Goal: Task Accomplishment & Management: Complete application form

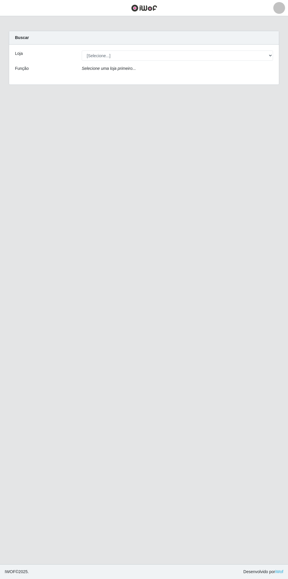
click at [280, 51] on div "Carregando... Buscar Loja [Selecione...] Bemais Supermercados - Cidade Universi…" at bounding box center [143, 61] width 279 height 61
click at [271, 56] on select "[Selecione...] Bemais Supermercados - [GEOGRAPHIC_DATA]" at bounding box center [177, 56] width 191 height 10
select select "250"
click at [82, 51] on select "[Selecione...] Bemais Supermercados - [GEOGRAPHIC_DATA]" at bounding box center [177, 56] width 191 height 10
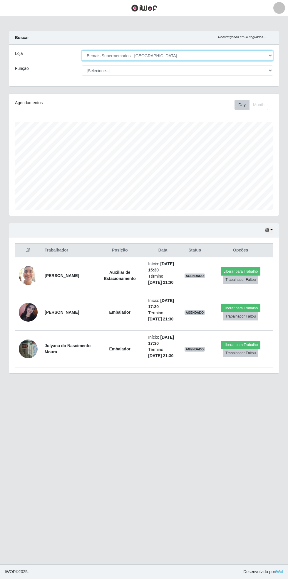
scroll to position [293589, 293441]
click at [13, 9] on button "button" at bounding box center [7, 8] width 15 height 10
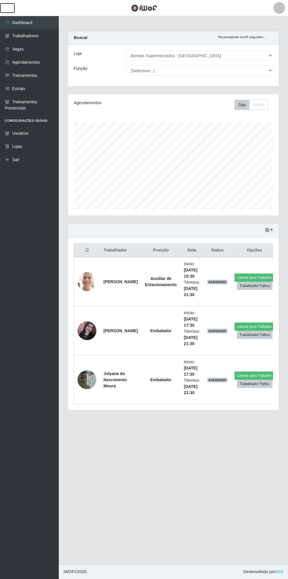
scroll to position [293589, 293499]
click at [34, 50] on link "Vagas" at bounding box center [29, 49] width 59 height 13
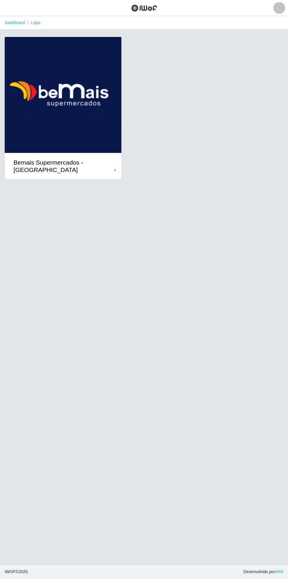
click at [102, 167] on div "Bemais Supermercados - [GEOGRAPHIC_DATA]" at bounding box center [64, 166] width 101 height 15
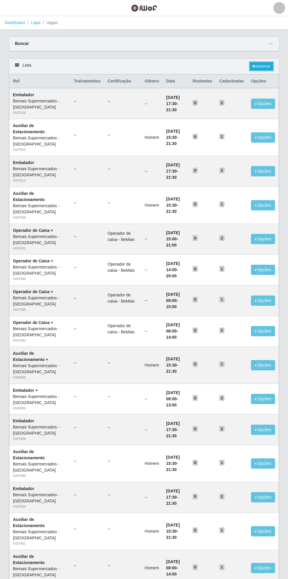
click at [259, 68] on link "Adicionar" at bounding box center [261, 66] width 23 height 8
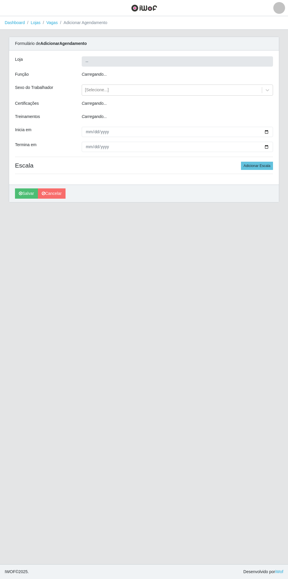
type input "Bemais Supermercados - [GEOGRAPHIC_DATA]"
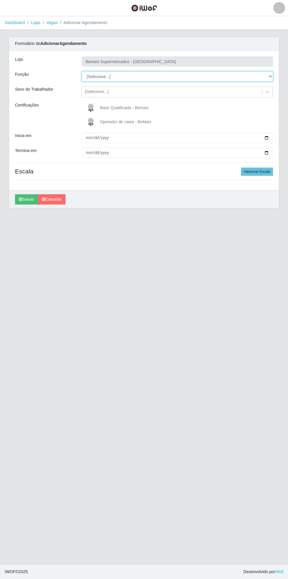
click at [271, 76] on select "[Selecione...] ASG ASG + ASG ++ Auxiliar de Estacionamento Auxiliar de Estacion…" at bounding box center [177, 76] width 191 height 10
select select "79"
click at [82, 71] on select "[Selecione...] ASG ASG + ASG ++ Auxiliar de Estacionamento Auxiliar de Estacion…" at bounding box center [177, 76] width 191 height 10
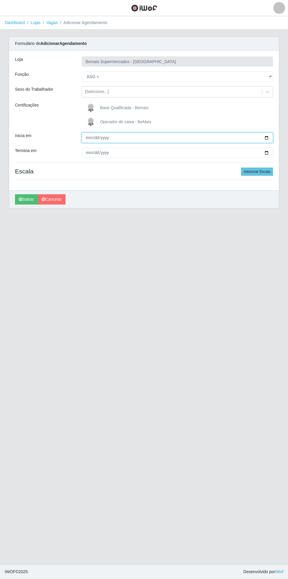
click at [268, 140] on input "Inicia em" at bounding box center [177, 138] width 191 height 10
type input "2025-09-21"
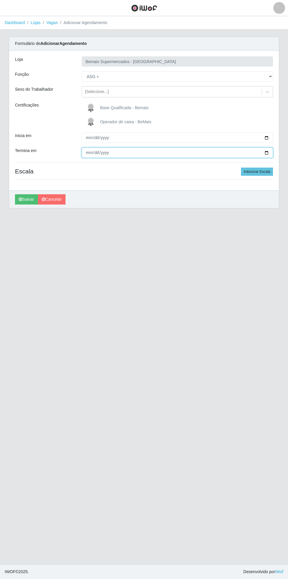
click at [269, 156] on input "Termina em" at bounding box center [177, 153] width 191 height 10
type input "2025-09-21"
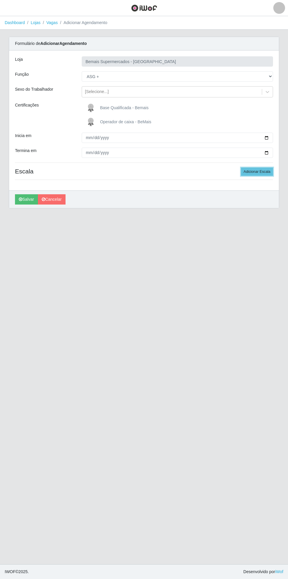
click at [265, 175] on button "Adicionar Escala" at bounding box center [257, 172] width 32 height 8
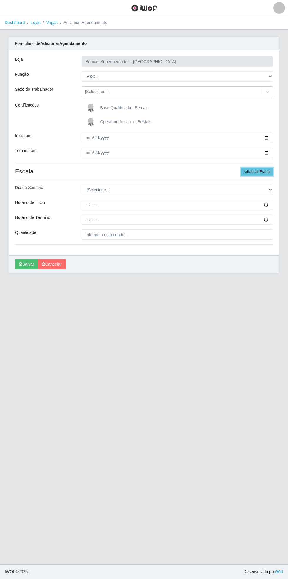
click at [266, 176] on button "Adicionar Escala" at bounding box center [257, 172] width 32 height 8
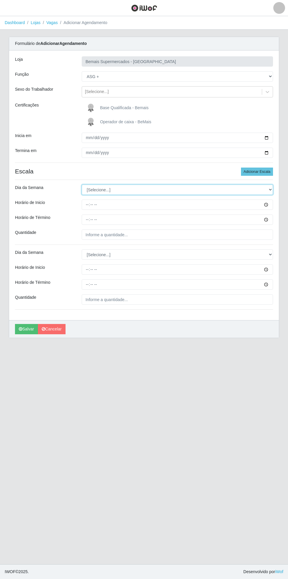
click at [272, 189] on select "[Selecione...] Segunda Terça Quarta Quinta Sexta Sábado Domingo" at bounding box center [177, 190] width 191 height 10
select select "0"
click at [82, 185] on select "[Selecione...] Segunda Terça Quarta Quinta Sexta Sábado Domingo" at bounding box center [177, 190] width 191 height 10
click at [279, 205] on div "Formulário de Adicionar Agendamento Loja Bemais Supermercados - Cidade Universi…" at bounding box center [144, 188] width 270 height 302
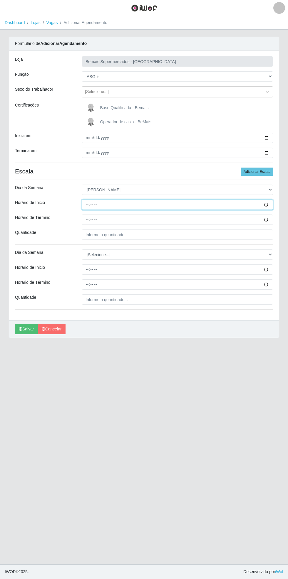
click at [269, 207] on input "Horário de Inicio" at bounding box center [177, 205] width 191 height 10
type input "15:00"
click at [270, 223] on input "Horário de Término" at bounding box center [177, 220] width 191 height 10
type input "21:00"
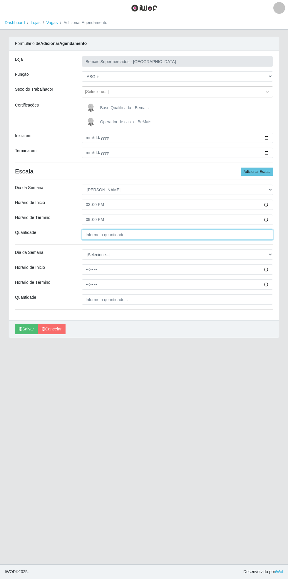
click at [260, 234] on input "Quantidade" at bounding box center [177, 235] width 191 height 10
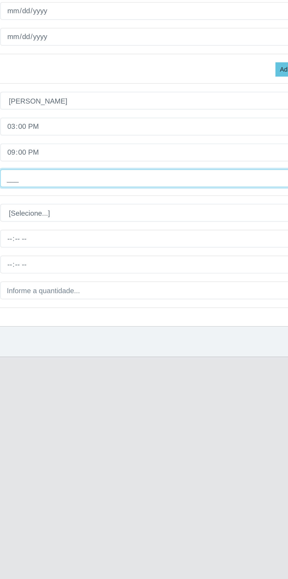
type input "1__"
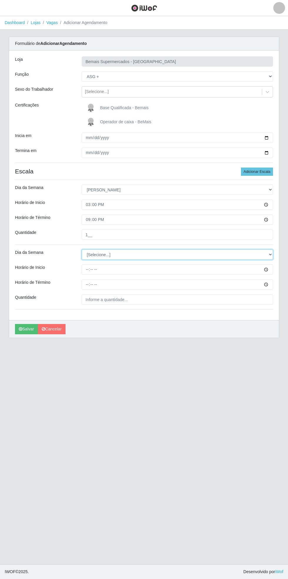
click at [270, 254] on select "[Selecione...] Segunda Terça Quarta Quinta Sexta Sábado Domingo" at bounding box center [177, 255] width 191 height 10
select select "0"
click at [82, 250] on select "[Selecione...] Segunda Terça Quarta Quinta Sexta Sábado Domingo" at bounding box center [177, 255] width 191 height 10
click at [268, 282] on input "Horário de Término" at bounding box center [177, 285] width 191 height 10
type input "08:00"
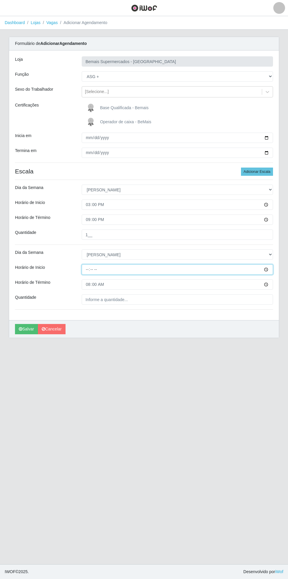
click at [271, 269] on input "Horário de Inicio" at bounding box center [177, 270] width 191 height 10
type input "08:00"
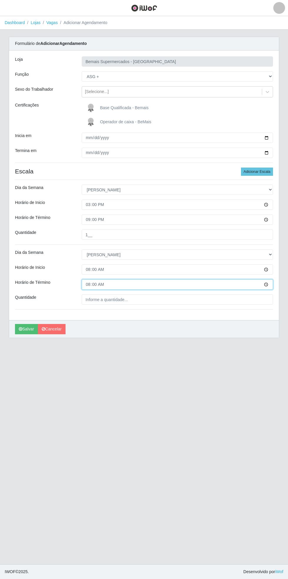
click at [270, 288] on input "08:00" at bounding box center [177, 285] width 191 height 10
type input "14:00"
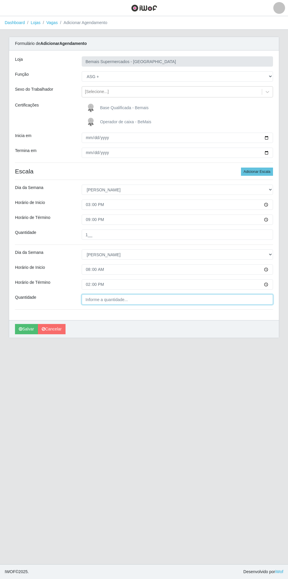
click at [155, 301] on input "Quantidade" at bounding box center [177, 300] width 191 height 10
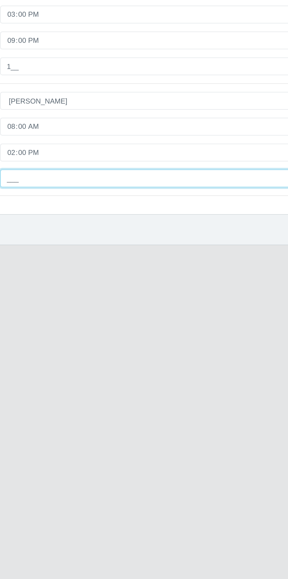
type input "1__"
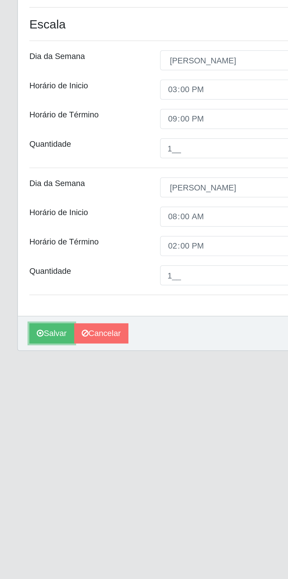
click at [25, 332] on button "Salvar" at bounding box center [26, 329] width 23 height 10
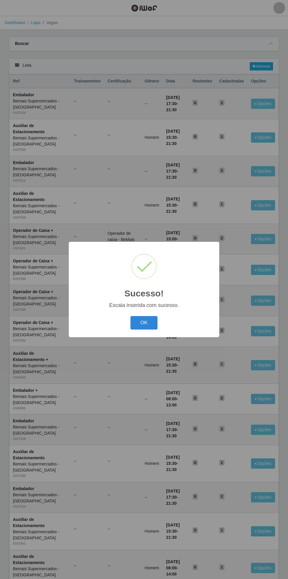
click at [151, 320] on button "OK" at bounding box center [143, 323] width 27 height 14
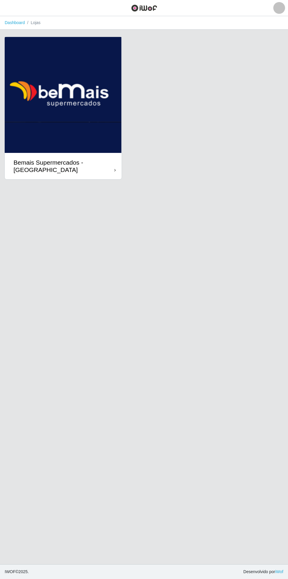
click at [19, 21] on link "Dashboard" at bounding box center [15, 22] width 20 height 5
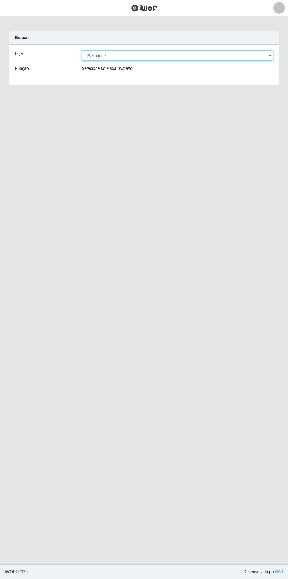
click at [273, 56] on select "[Selecione...] Bemais Supermercados - [GEOGRAPHIC_DATA]" at bounding box center [177, 56] width 191 height 10
select select "250"
click at [82, 51] on select "[Selecione...] Bemais Supermercados - [GEOGRAPHIC_DATA]" at bounding box center [177, 56] width 191 height 10
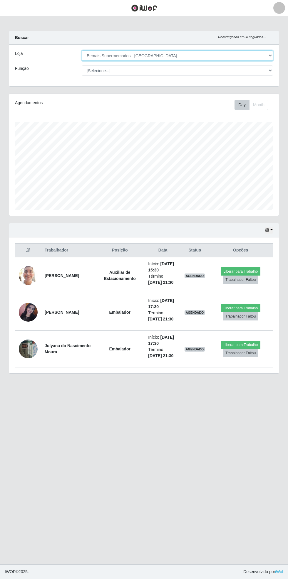
scroll to position [122, 270]
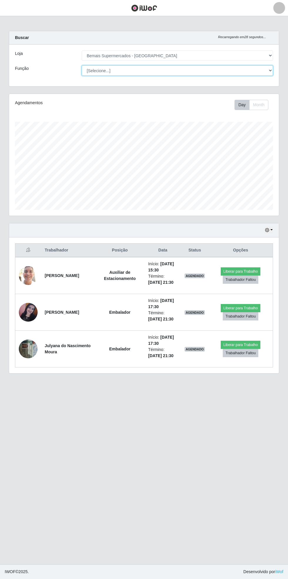
click at [270, 74] on select "[Selecione...] ASG ASG + ASG ++ Auxiliar de Estacionamento Auxiliar de Estacion…" at bounding box center [177, 70] width 191 height 10
click at [82, 65] on select "[Selecione...] ASG ASG + ASG ++ Auxiliar de Estacionamento Auxiliar de Estacion…" at bounding box center [177, 70] width 191 height 10
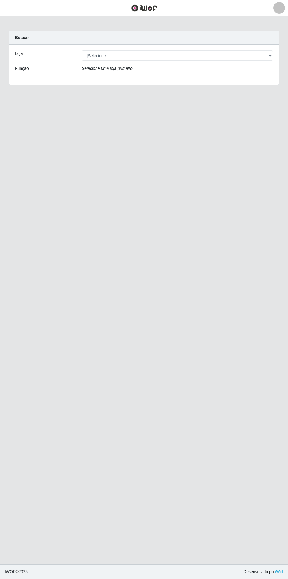
click at [25, 15] on header "Perfil Alterar Senha Sair" at bounding box center [144, 8] width 288 height 16
click at [11, 11] on span "button" at bounding box center [8, 8] width 8 height 7
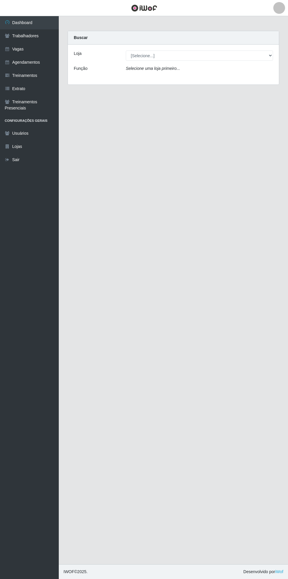
click at [41, 19] on link "Dashboard" at bounding box center [29, 22] width 59 height 13
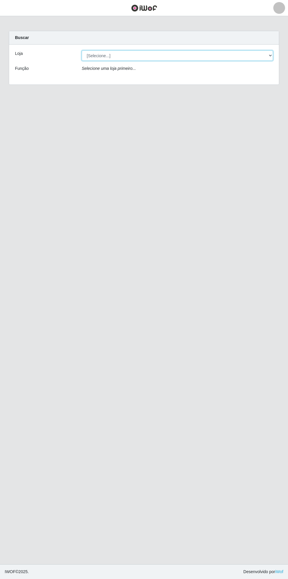
click at [273, 56] on select "[Selecione...] Bemais Supermercados - [GEOGRAPHIC_DATA]" at bounding box center [177, 56] width 191 height 10
select select "250"
click at [82, 51] on select "[Selecione...] Bemais Supermercados - [GEOGRAPHIC_DATA]" at bounding box center [177, 56] width 191 height 10
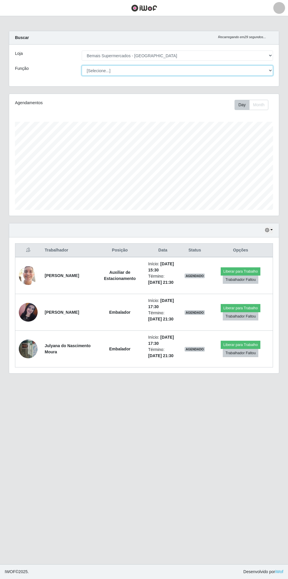
click at [270, 70] on select "[Selecione...] ASG ASG + ASG ++ Auxiliar de Estacionamento Auxiliar de Estacion…" at bounding box center [177, 70] width 191 height 10
click at [82, 65] on select "[Selecione...] ASG ASG + ASG ++ Auxiliar de Estacionamento Auxiliar de Estacion…" at bounding box center [177, 70] width 191 height 10
click at [270, 232] on button "button" at bounding box center [269, 230] width 8 height 7
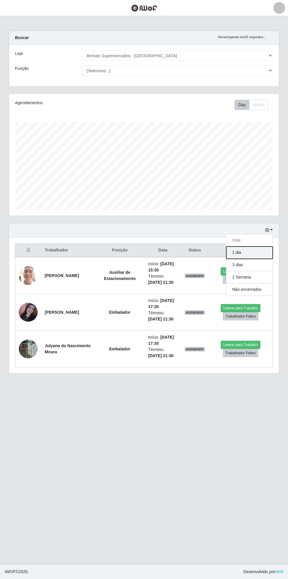
click at [254, 257] on button "1 dia" at bounding box center [249, 253] width 46 height 12
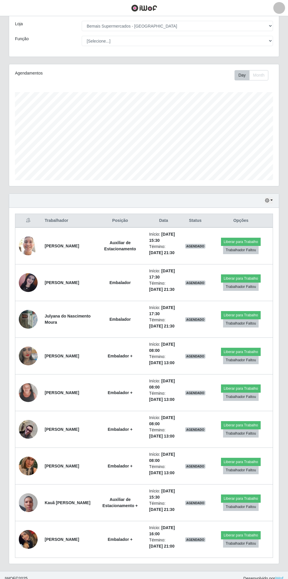
scroll to position [37, 0]
